Goal: Navigation & Orientation: Go to known website

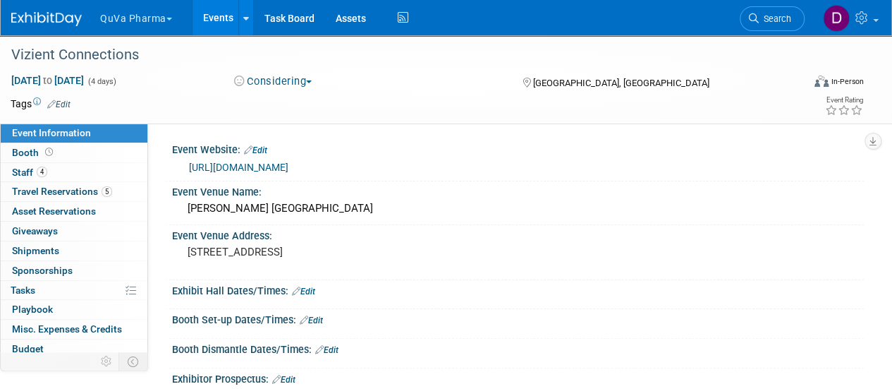
scroll to position [223, 0]
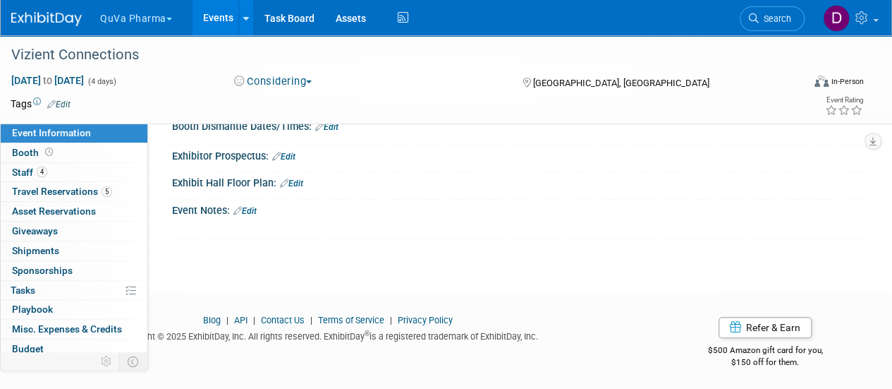
click at [161, 15] on button "QuVa Pharma" at bounding box center [144, 15] width 91 height 31
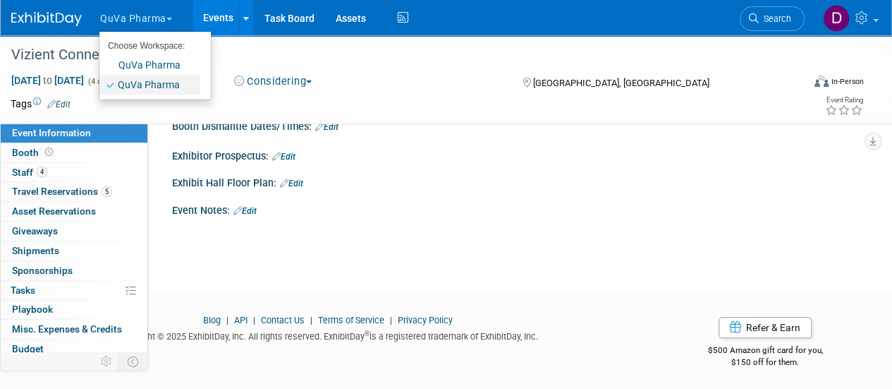
click at [149, 85] on link "QuVa Pharma" at bounding box center [149, 85] width 101 height 20
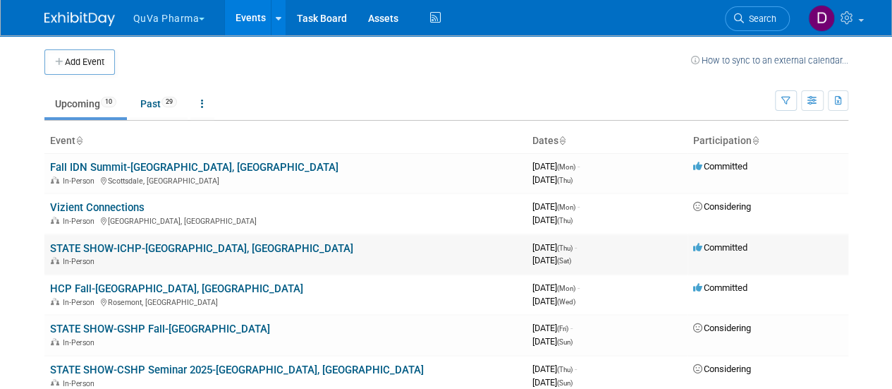
click at [123, 246] on link "STATE SHOW-ICHP-[GEOGRAPHIC_DATA], [GEOGRAPHIC_DATA]" at bounding box center [201, 248] width 303 height 13
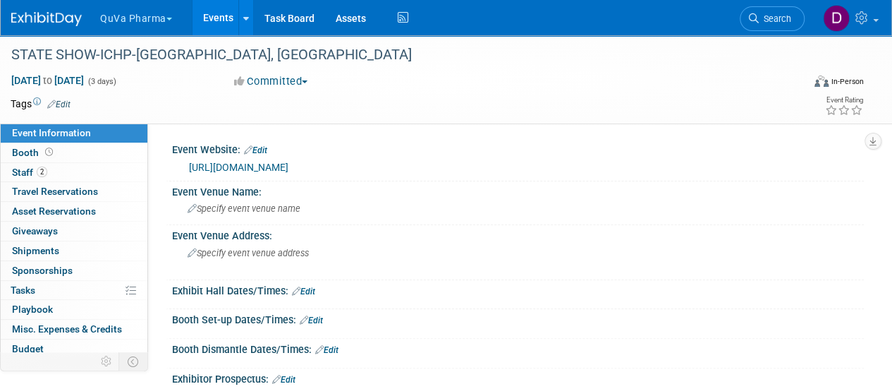
click at [264, 167] on link "https://ichpnet.org/events/annual_meeting/" at bounding box center [238, 167] width 99 height 11
